Goal: Task Accomplishment & Management: Use online tool/utility

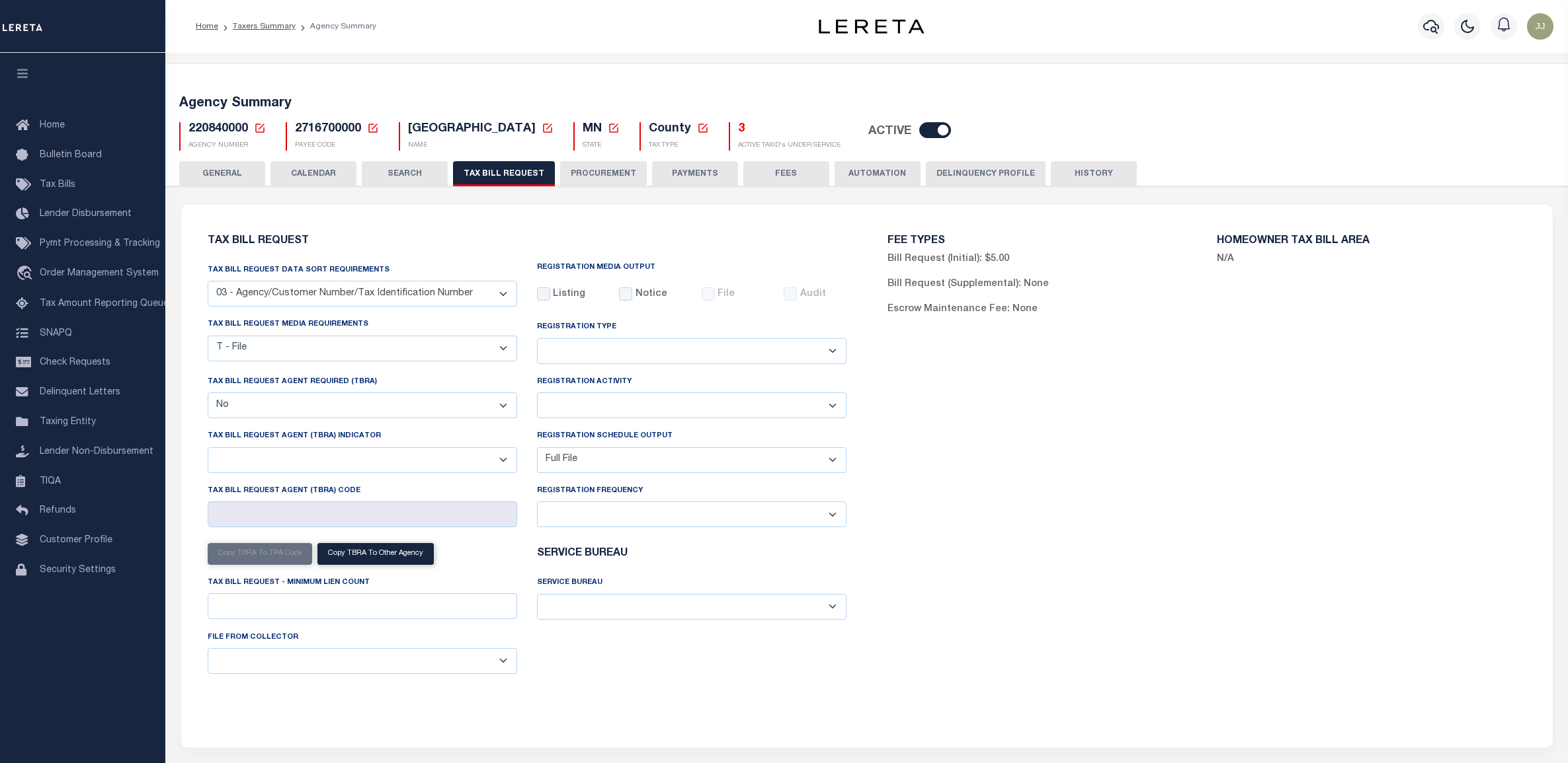
select select "27"
select select "22"
select select "false"
select select "1"
select select
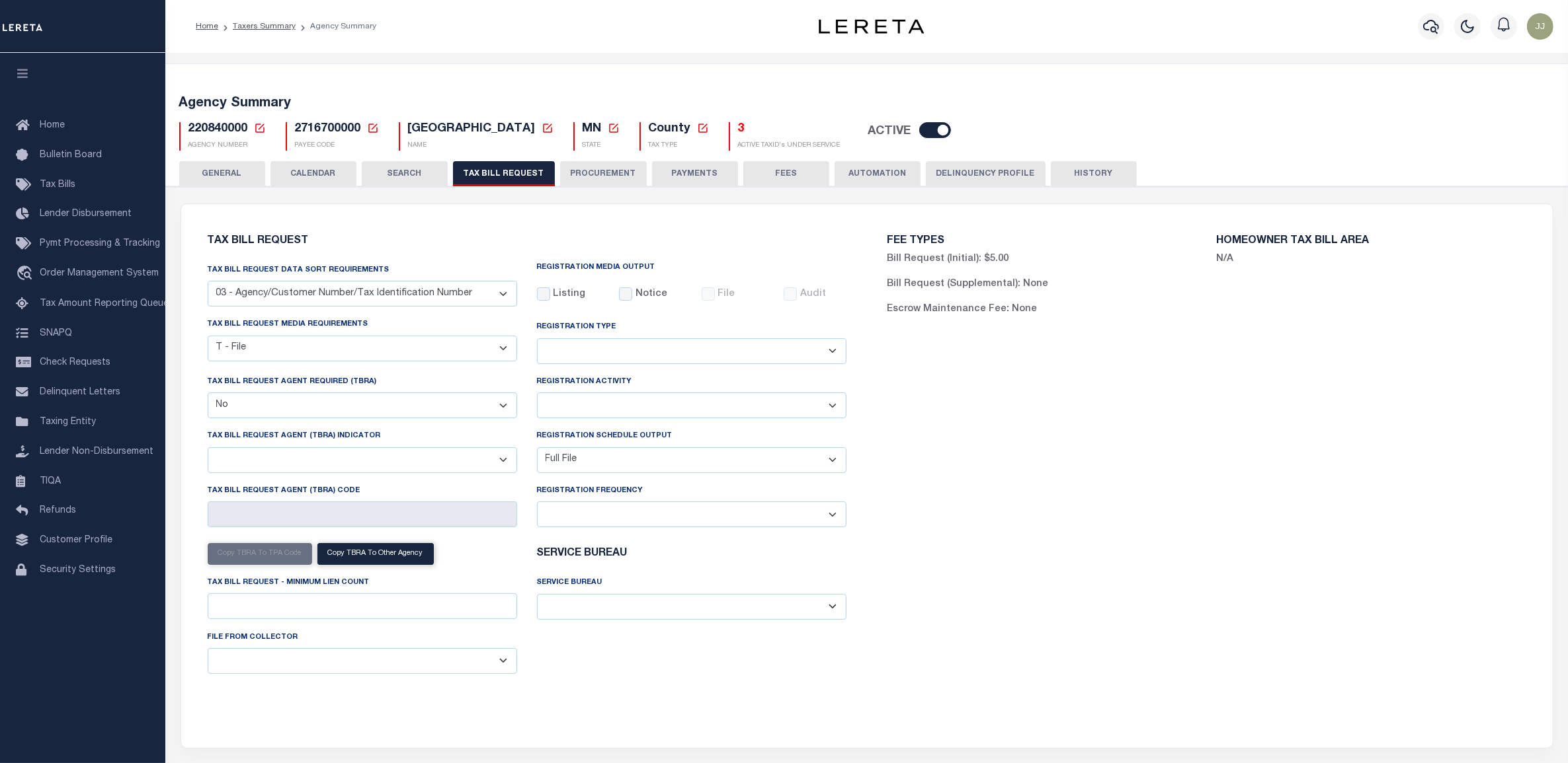
click at [260, 130] on icon at bounding box center [260, 128] width 12 height 12
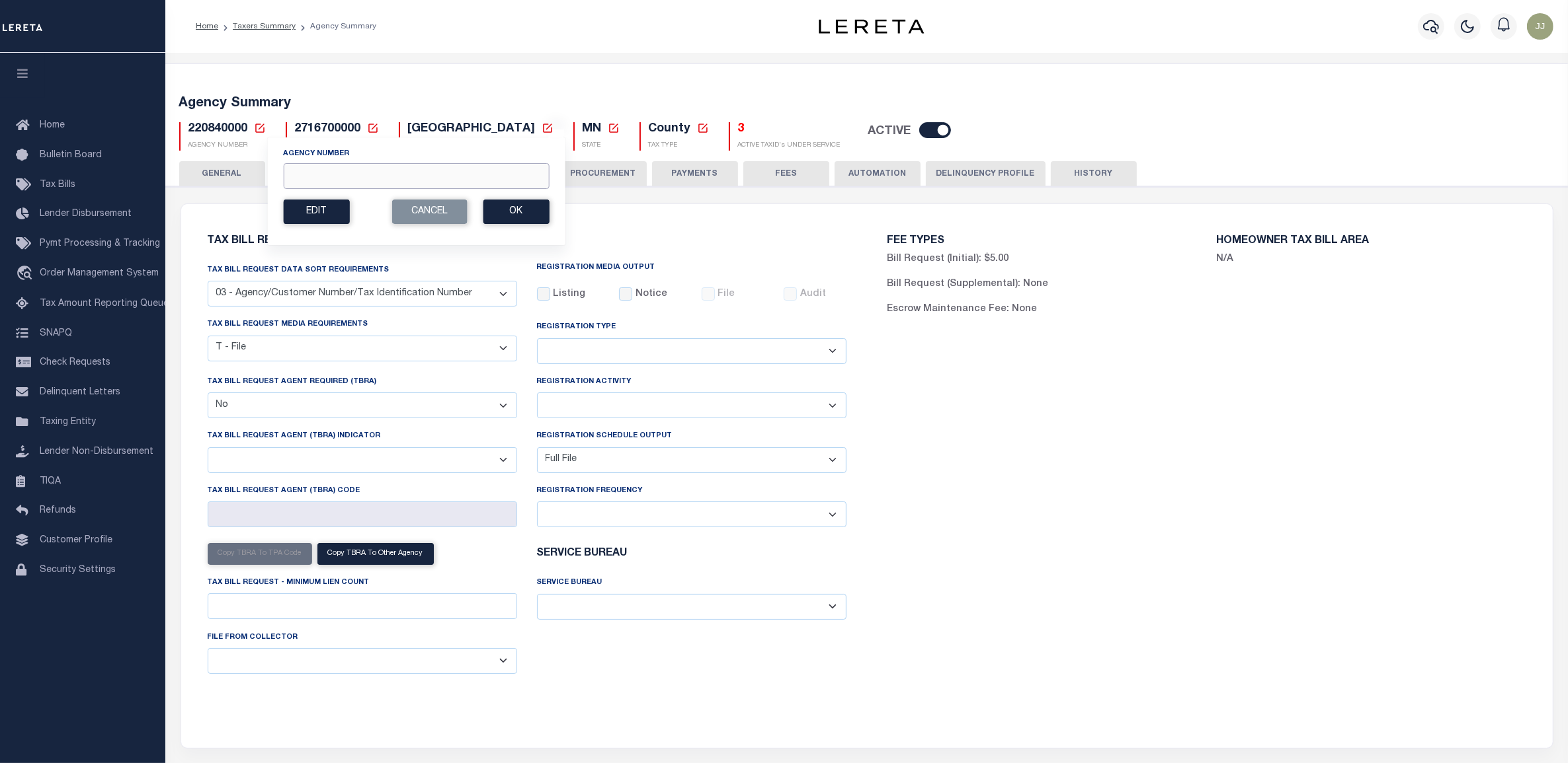
click at [322, 181] on input "Agency Number" at bounding box center [415, 176] width 265 height 25
paste input "4"
type input "456502300"
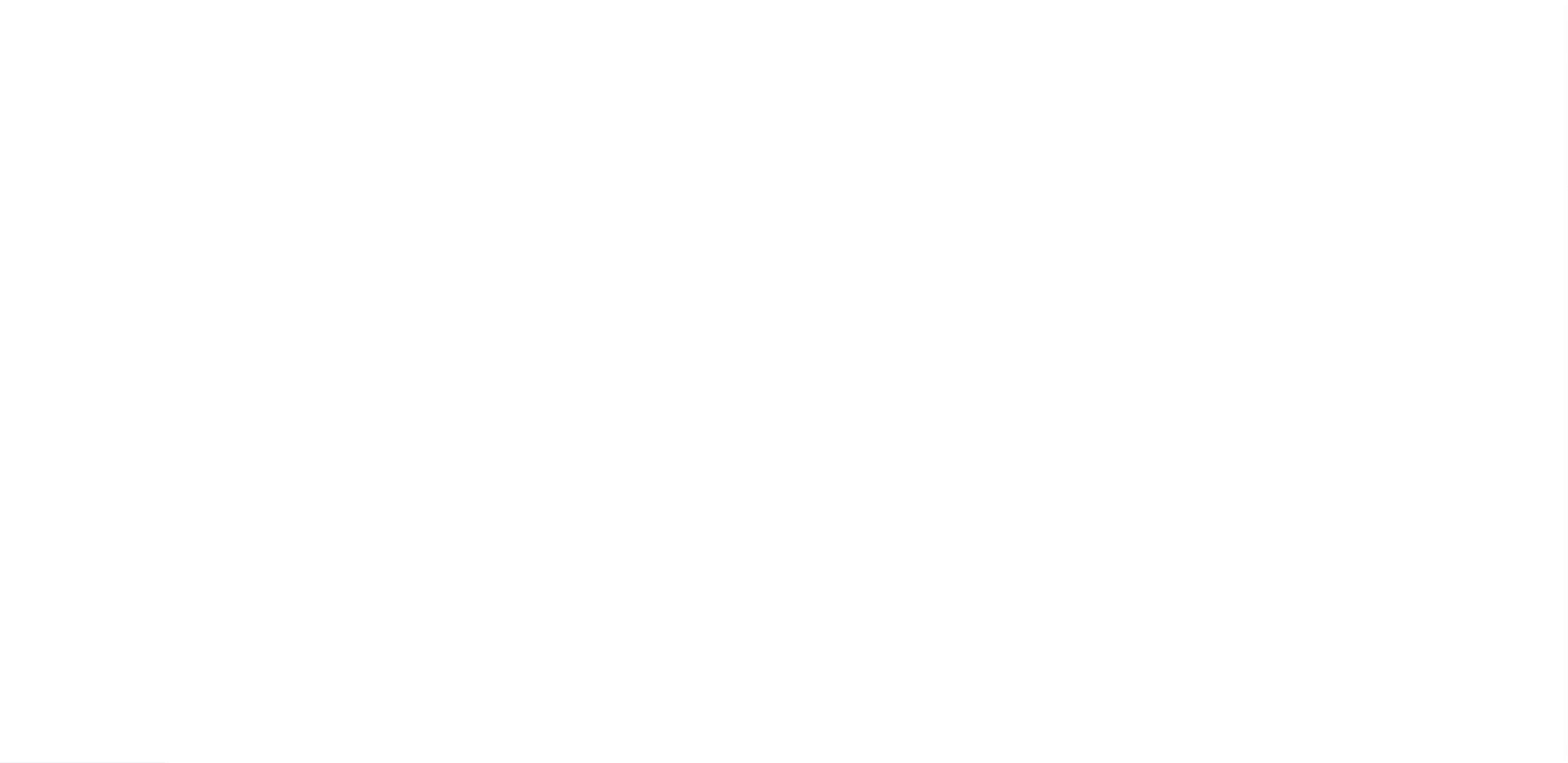
select select "29"
select select "22"
select select "true"
select select "9"
select select "1"
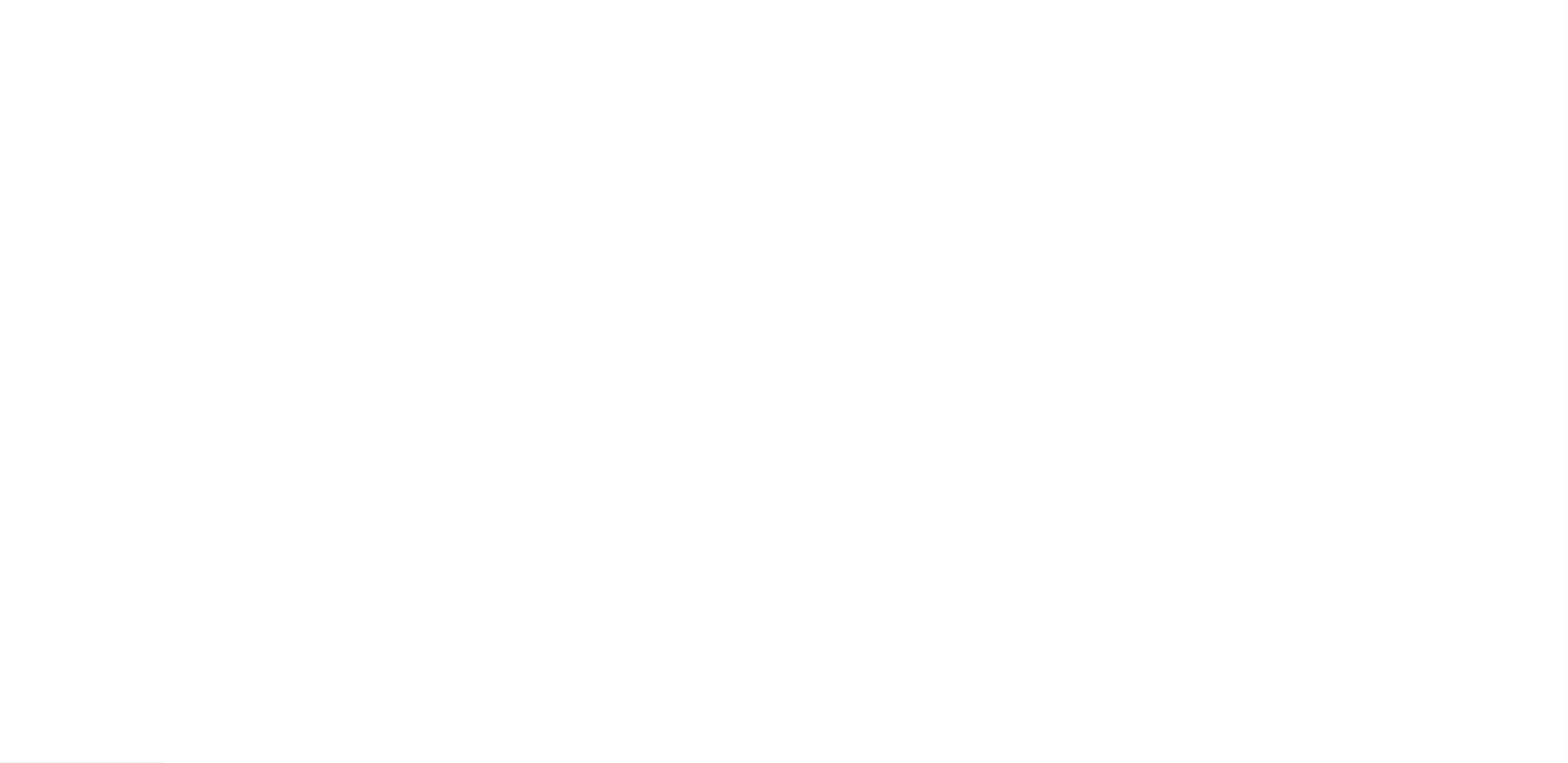
type input "453"
select select
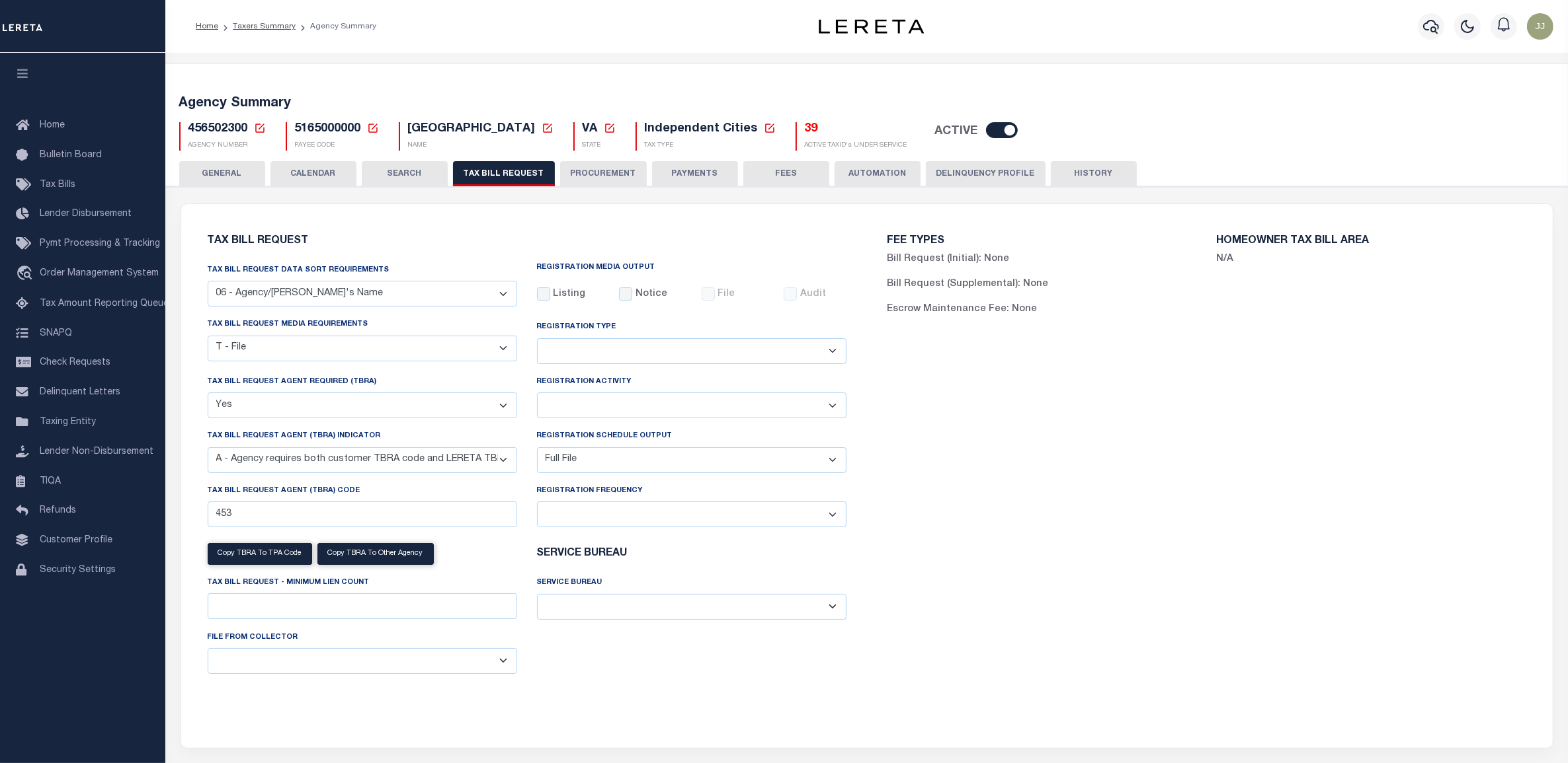
click at [805, 131] on h5 "39" at bounding box center [856, 129] width 103 height 14
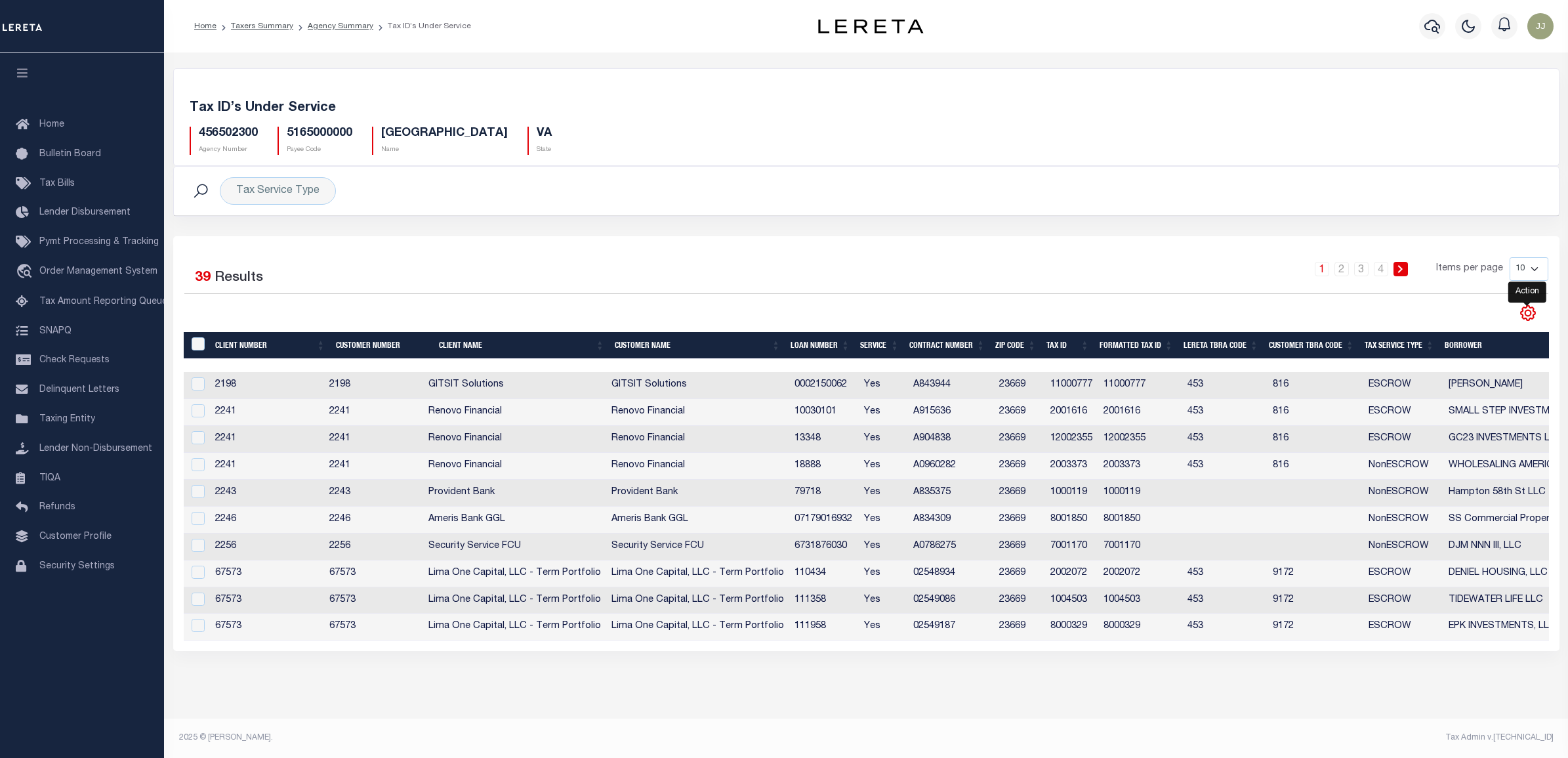
click at [1526, 315] on icon "" at bounding box center [1528, 313] width 6 height 6
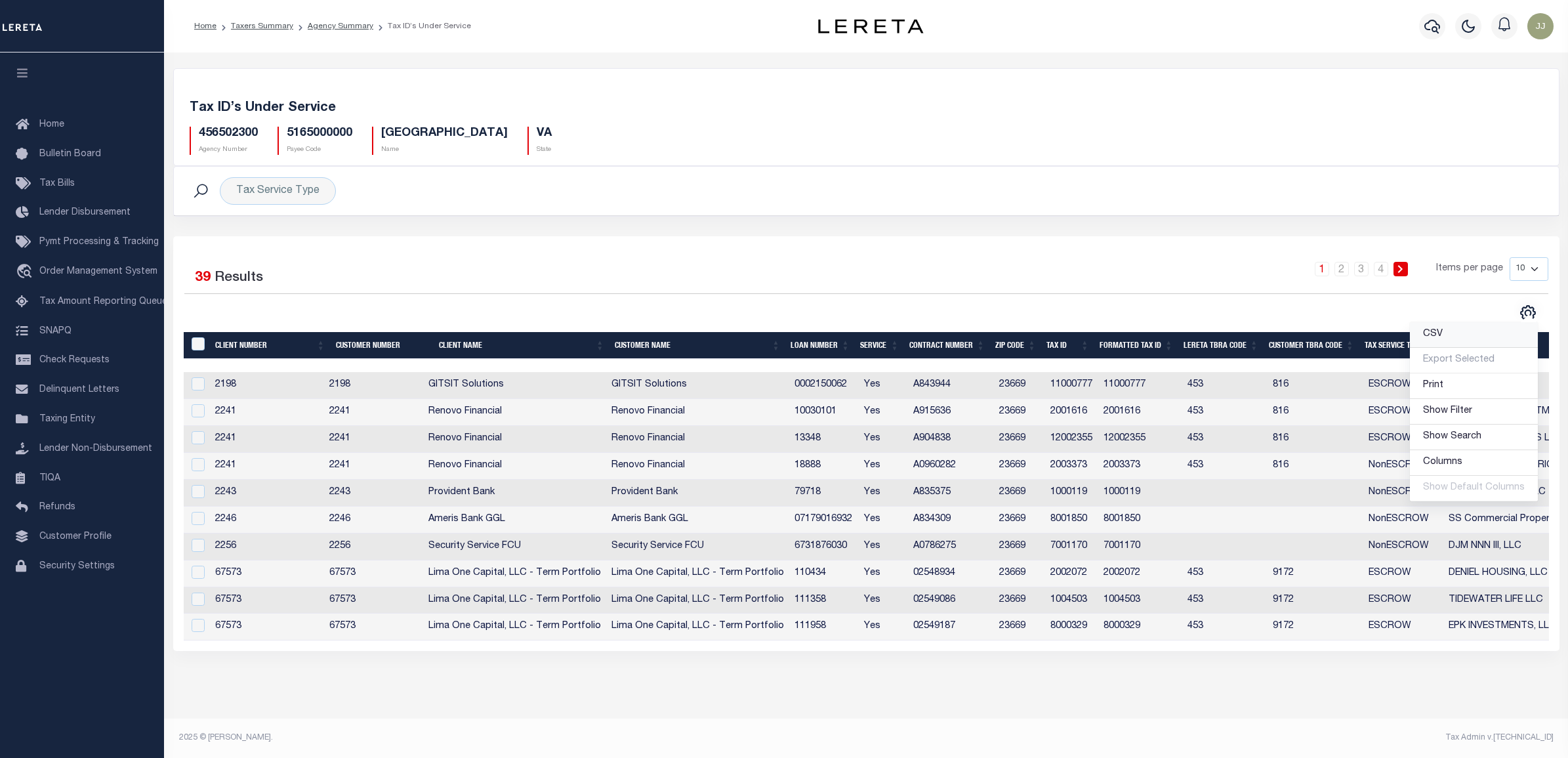
click at [1484, 336] on link "CSV" at bounding box center [1474, 335] width 128 height 25
